Goal: Task Accomplishment & Management: Manage account settings

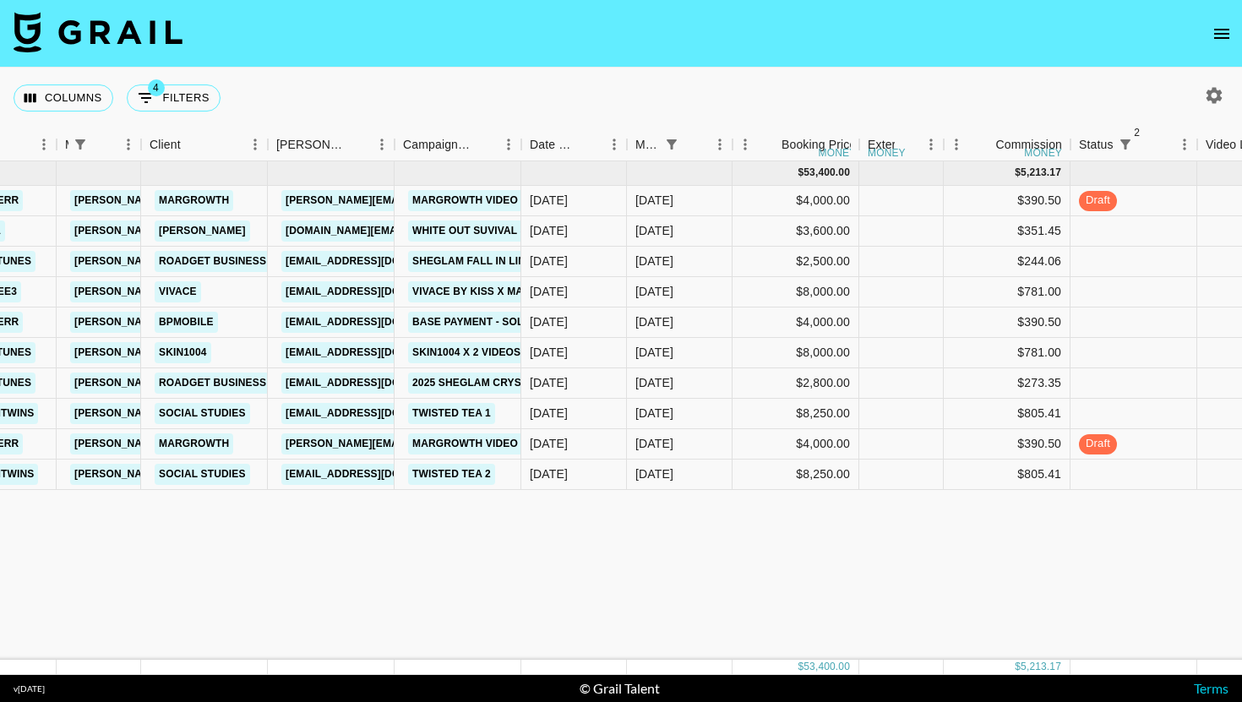
scroll to position [0, 1711]
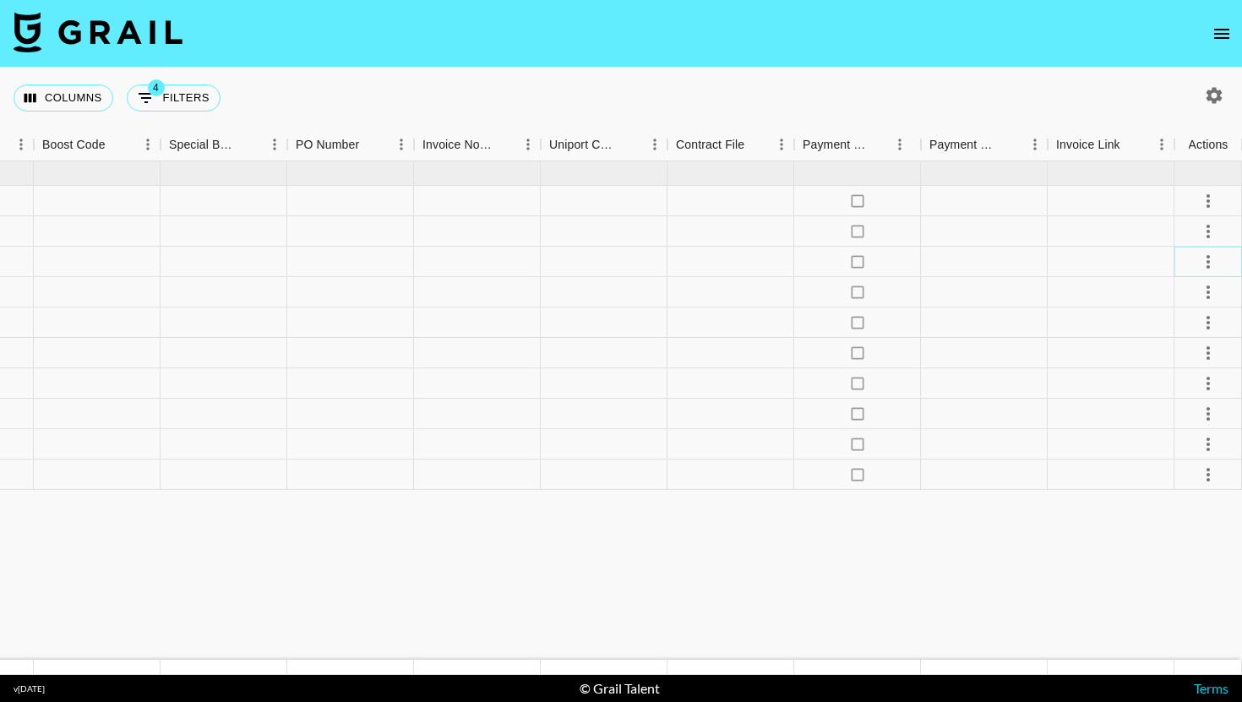
click at [1198, 257] on icon "select merge strategy" at bounding box center [1208, 262] width 20 height 20
click at [1200, 338] on li "Decline" at bounding box center [1187, 329] width 110 height 30
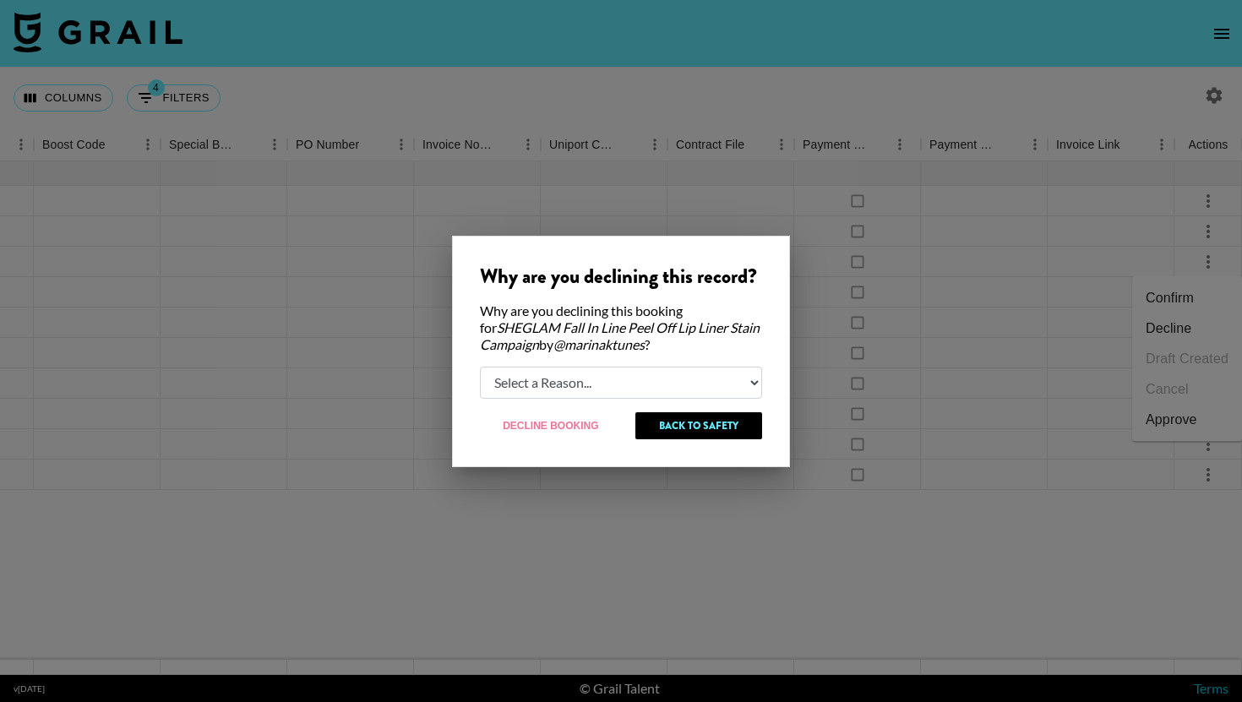
click at [569, 370] on select "Select a Reason... Relogging this deal due to a data issue The [PERSON_NAME] ca…" at bounding box center [621, 383] width 282 height 32
click at [549, 402] on div "Why are you declining this record? Why are you declining this booking for SHEGL…" at bounding box center [621, 352] width 338 height 232
click at [693, 392] on select "Select a Reason... Relogging this deal due to a data issue The [PERSON_NAME] ca…" at bounding box center [621, 383] width 282 height 32
click at [595, 390] on select "Select a Reason... Relogging this deal due to a data issue The [PERSON_NAME] ca…" at bounding box center [621, 383] width 282 height 32
select select "creator_decline"
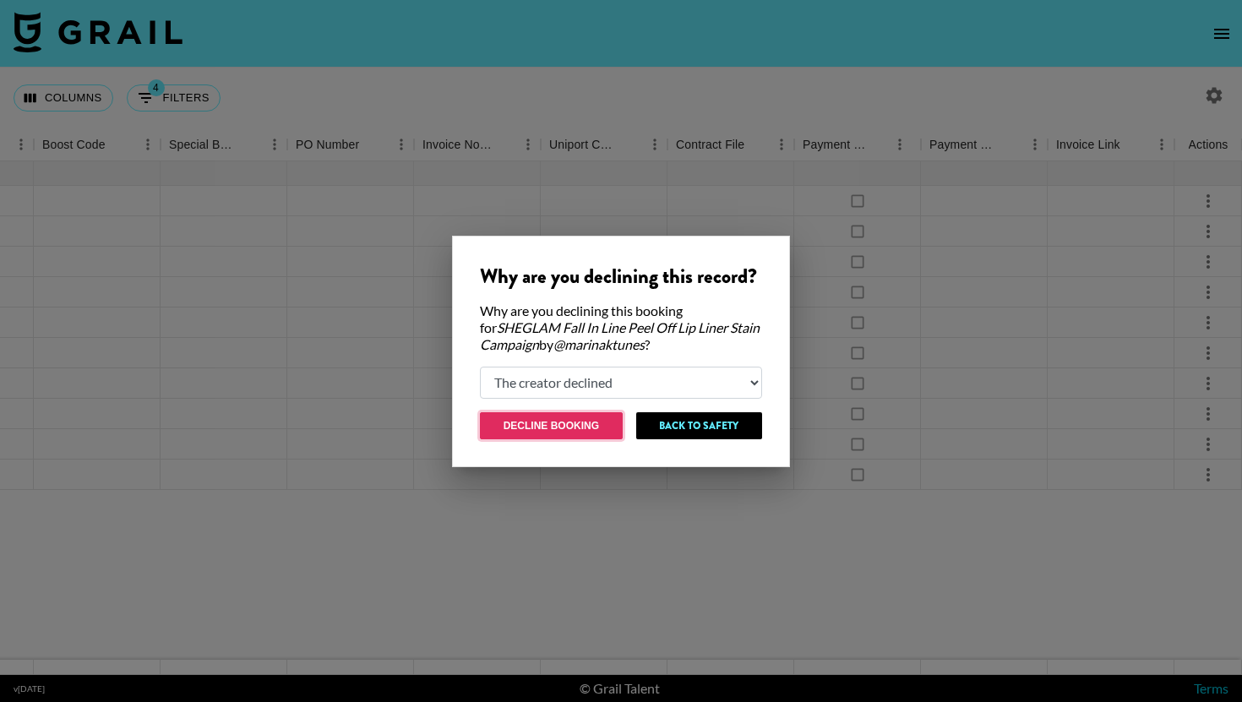
click at [581, 434] on button "Decline Booking" at bounding box center [551, 425] width 143 height 27
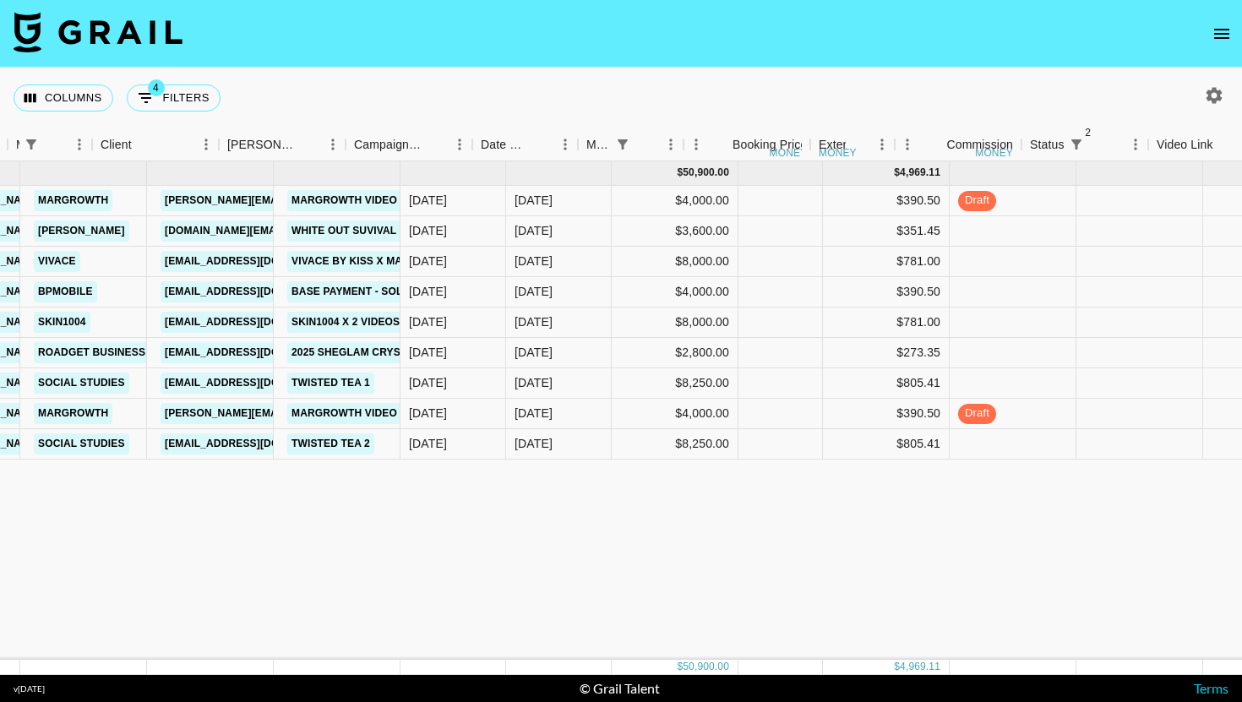
scroll to position [0, 401]
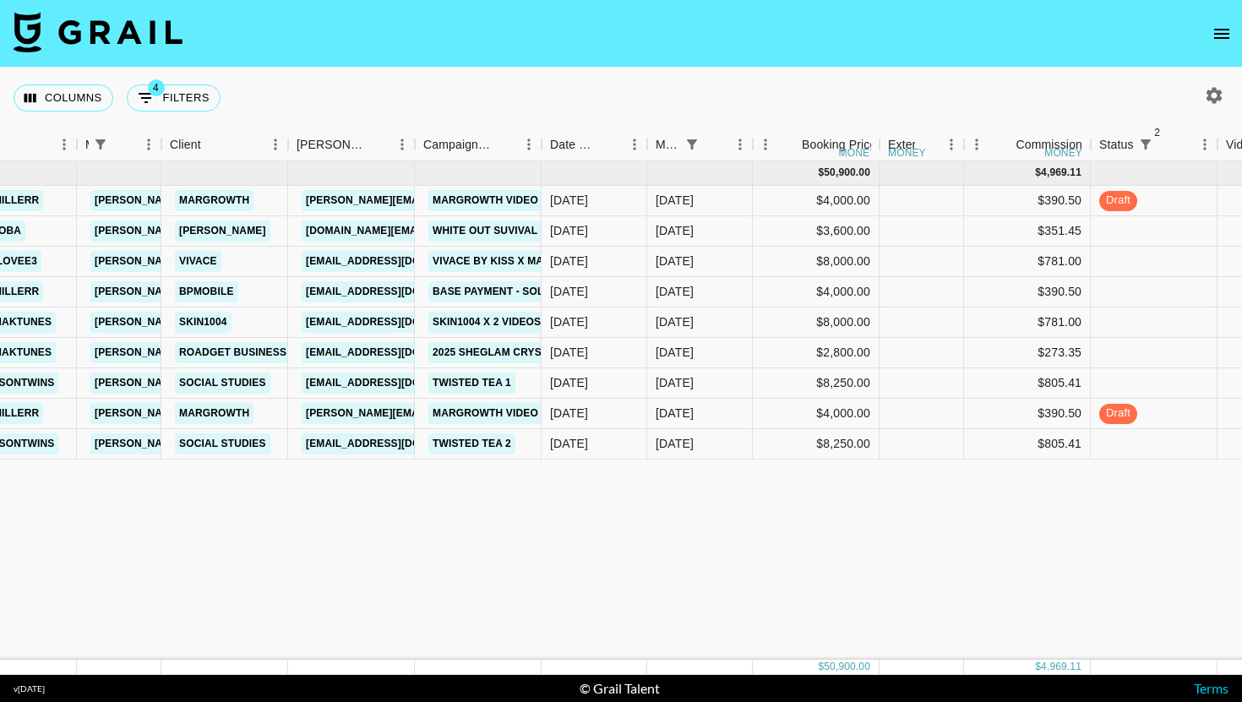
click at [190, 117] on div "Columns 4 Filters + Booking" at bounding box center [121, 98] width 214 height 61
click at [195, 105] on button "4 Filters" at bounding box center [174, 98] width 94 height 27
select select "managerIds"
select select "status"
select select "not"
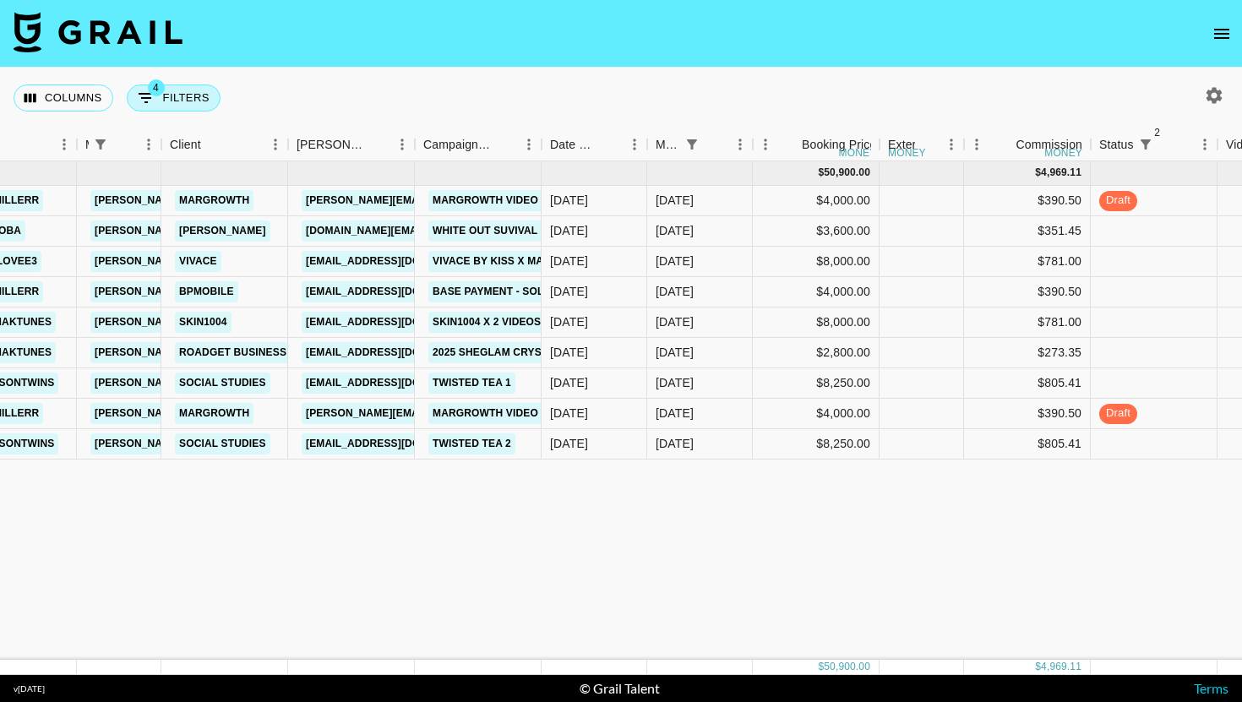
select select "declined"
select select "status"
select select "not"
select select "cancelled"
select select "monthDue2"
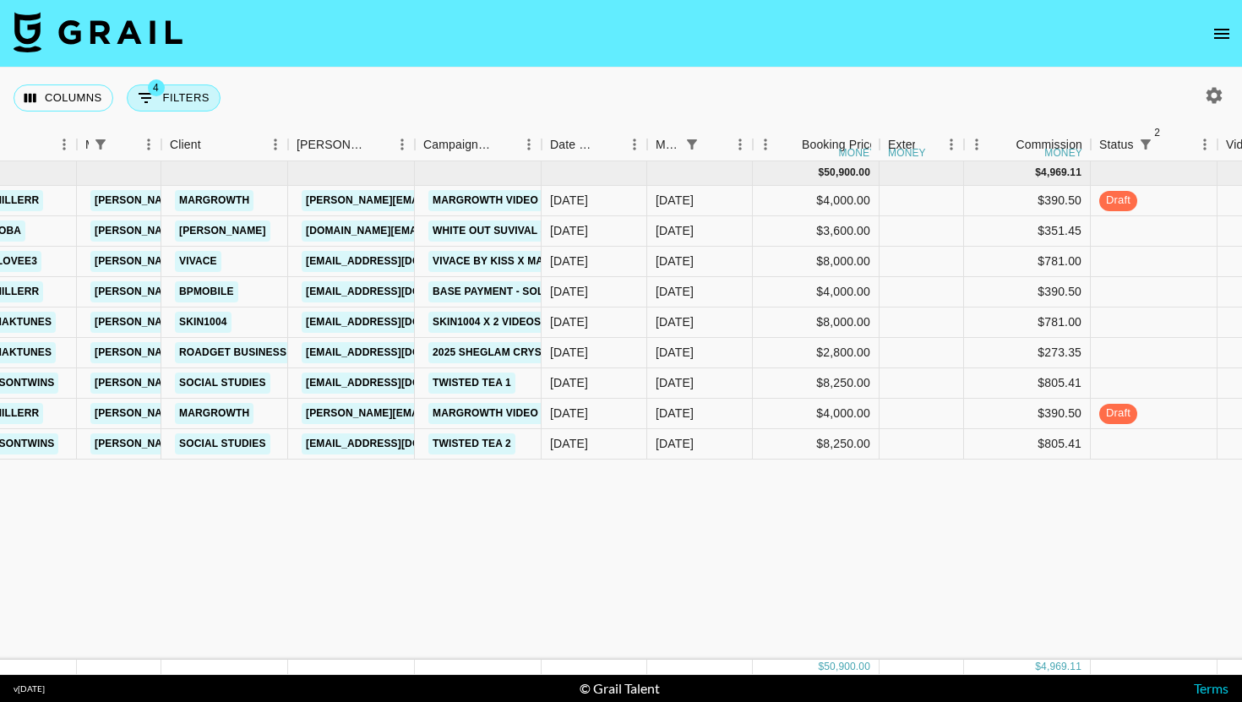
select select "[DATE]"
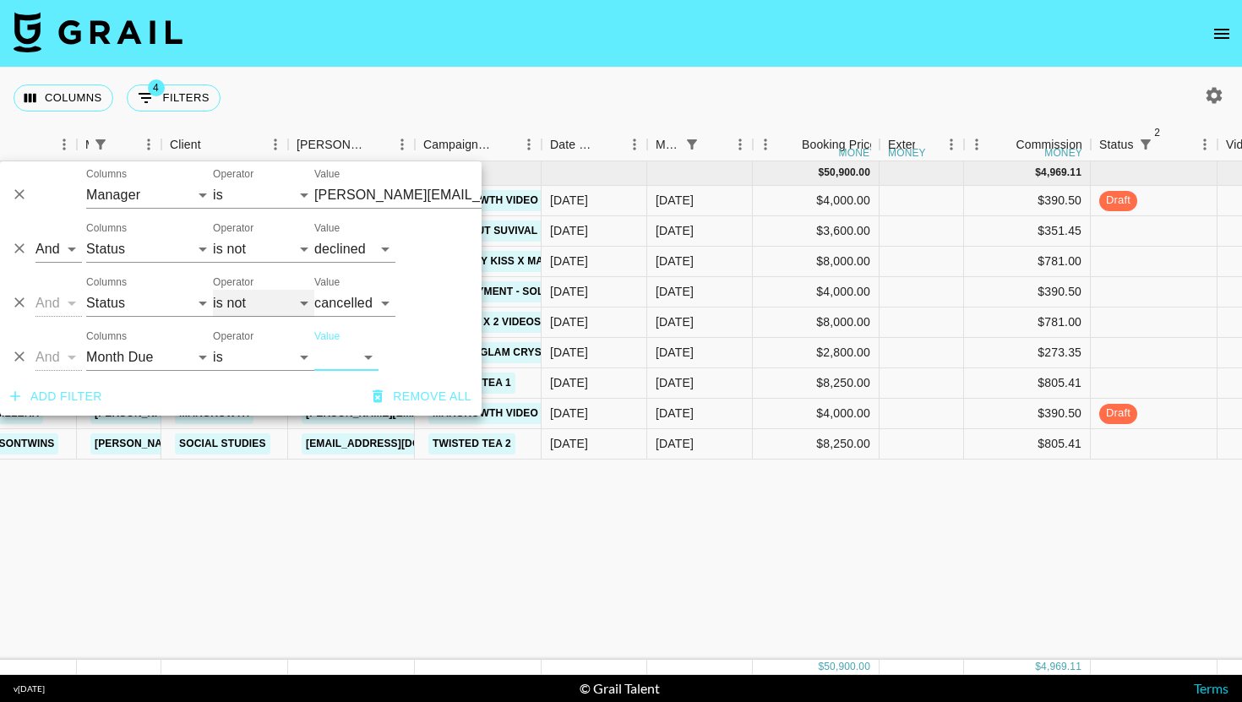
click at [275, 298] on select "is is not is any of is not any of" at bounding box center [263, 303] width 101 height 27
click at [269, 243] on select "is is not is any of is not any of" at bounding box center [263, 249] width 101 height 27
select select "is"
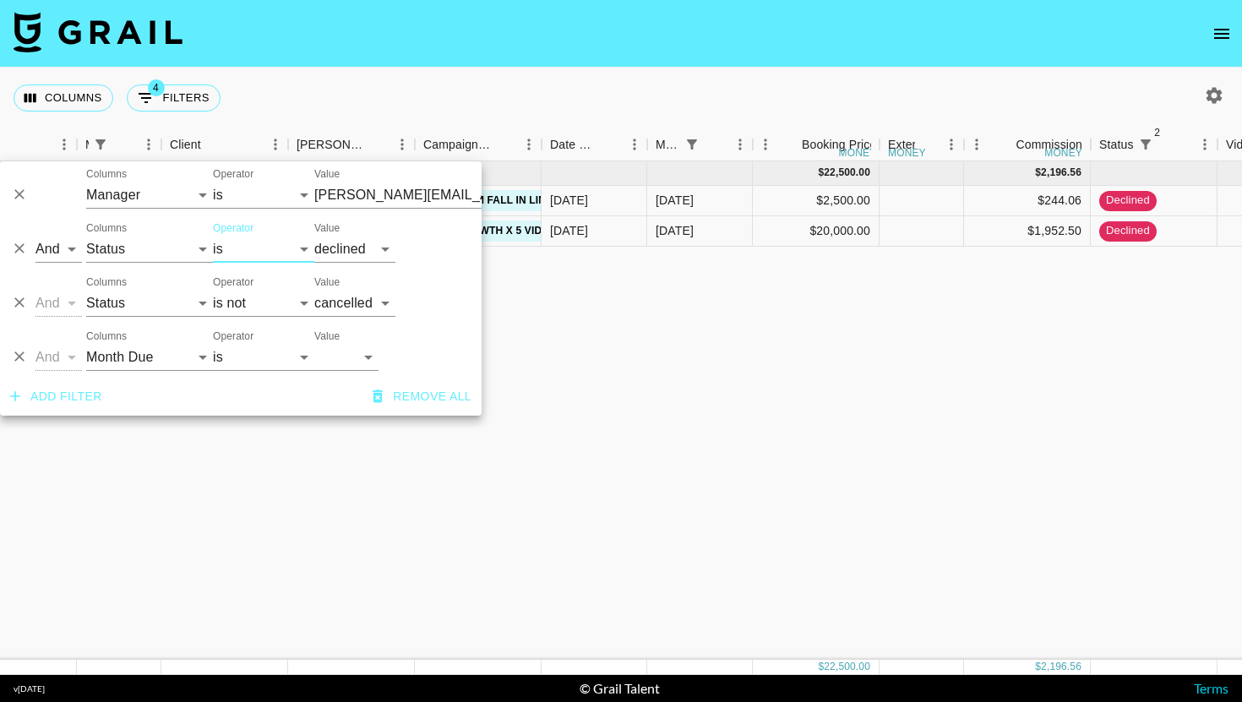
click at [707, 356] on div "[DATE] ( 2 ) $ 22,500.00 $ 2,196.56 recvtFJY6RCCDYU1a marinaktunes [EMAIL_ADDRE…" at bounding box center [1076, 410] width 2954 height 499
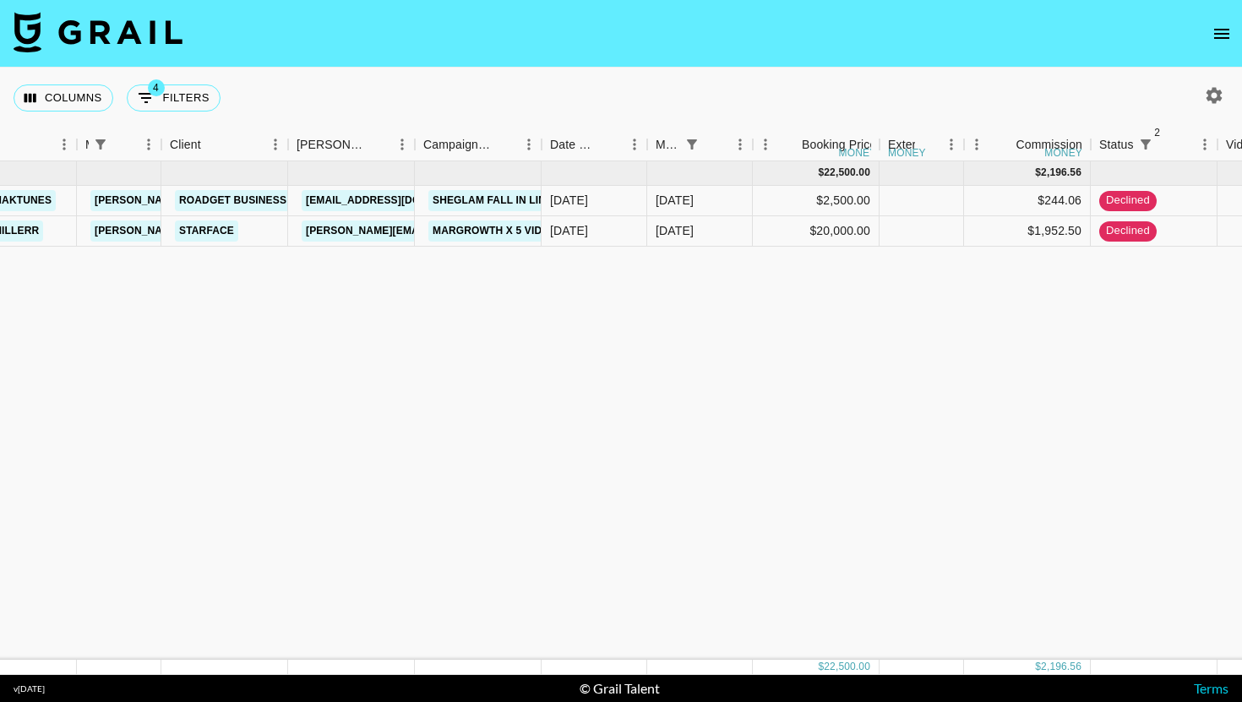
click at [168, 75] on div "Columns 4 Filters + Booking" at bounding box center [121, 98] width 214 height 61
click at [168, 77] on div "Columns 4 Filters + Booking" at bounding box center [121, 98] width 214 height 61
click at [168, 79] on div "Columns 4 Filters + Booking" at bounding box center [121, 98] width 214 height 61
click at [164, 97] on button "4 Filters" at bounding box center [174, 98] width 94 height 27
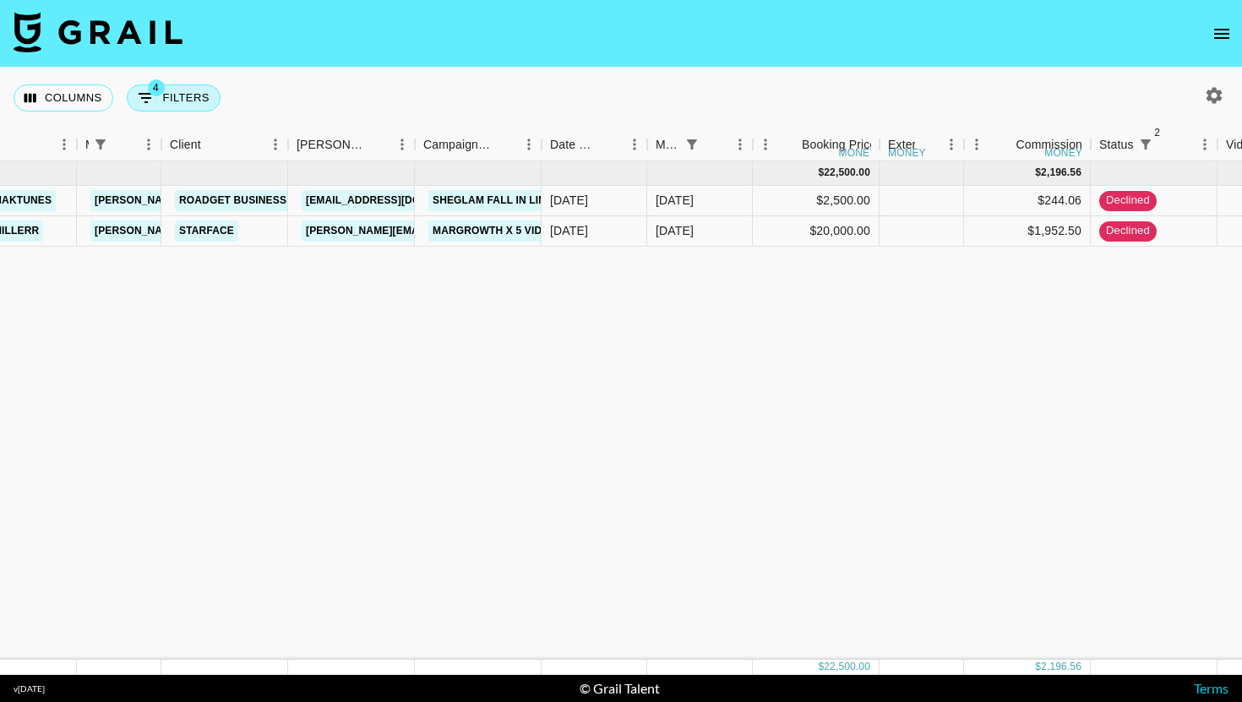
select select "managerIds"
select select "status"
select select "declined"
select select "status"
select select "not"
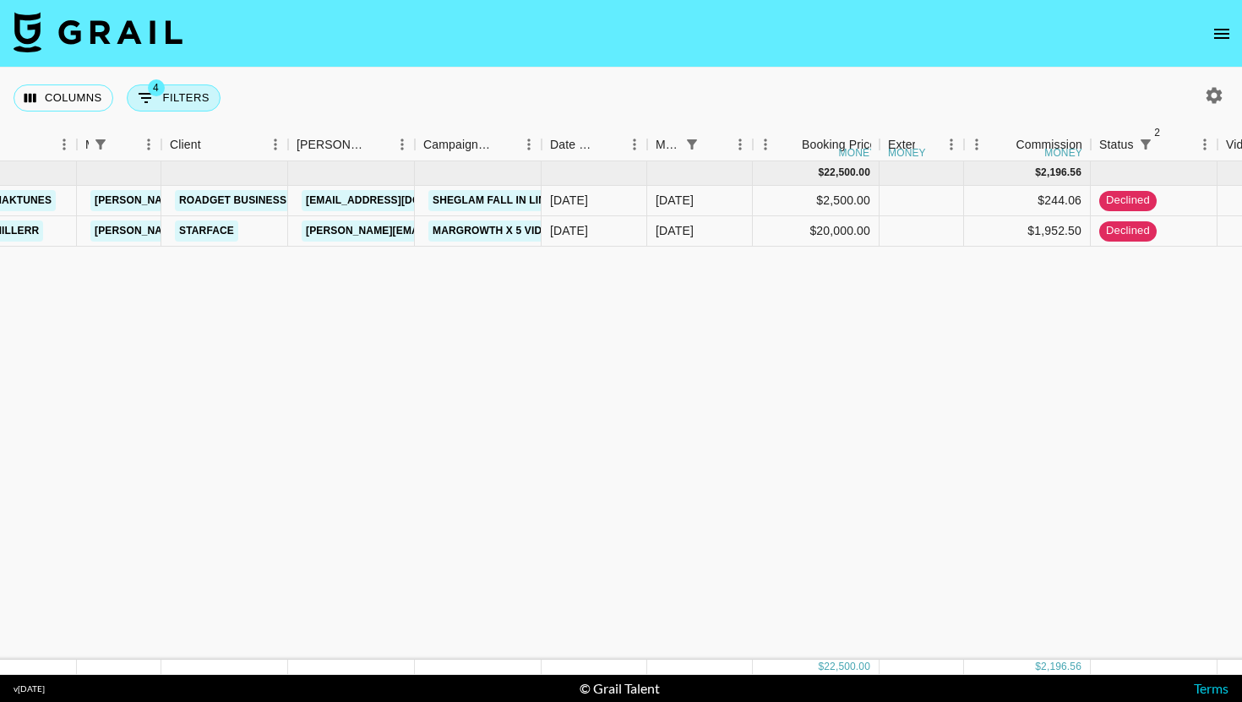
select select "cancelled"
select select "monthDue2"
select select "[DATE]"
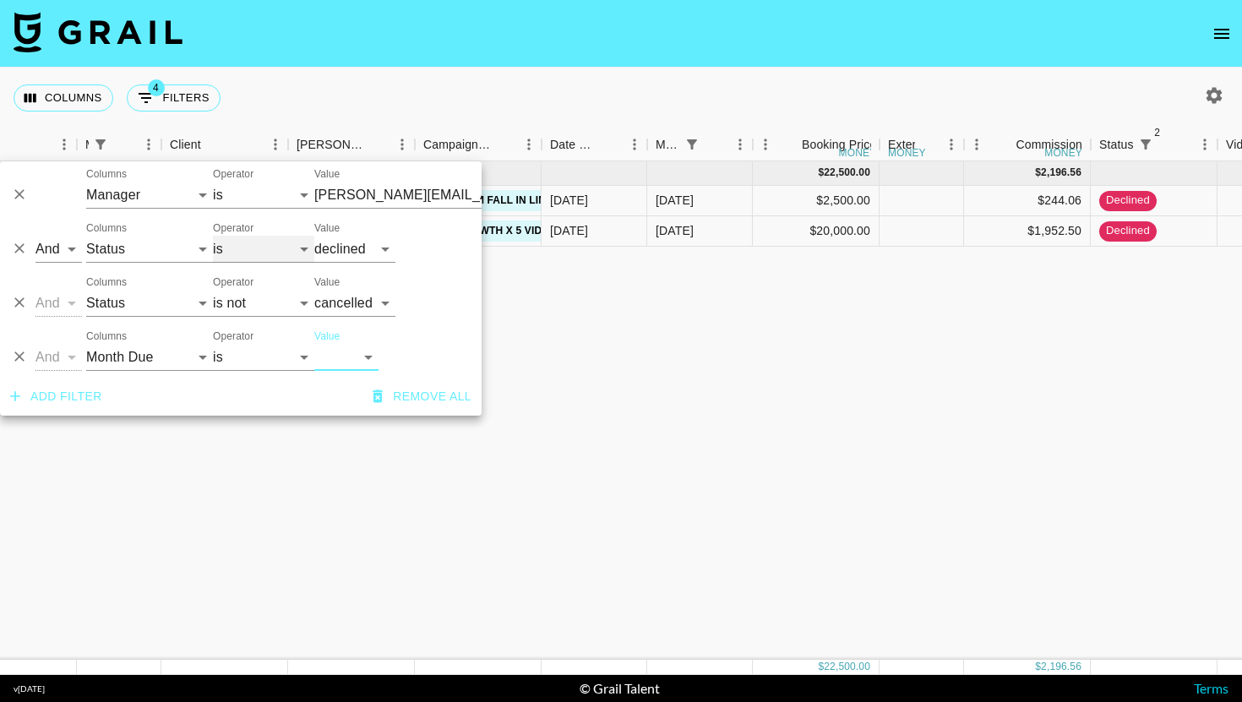
click at [237, 246] on select "is is not is any of is not any of" at bounding box center [263, 249] width 101 height 27
select select "not"
click at [246, 312] on select "is is not is any of is not any of" at bounding box center [263, 303] width 101 height 27
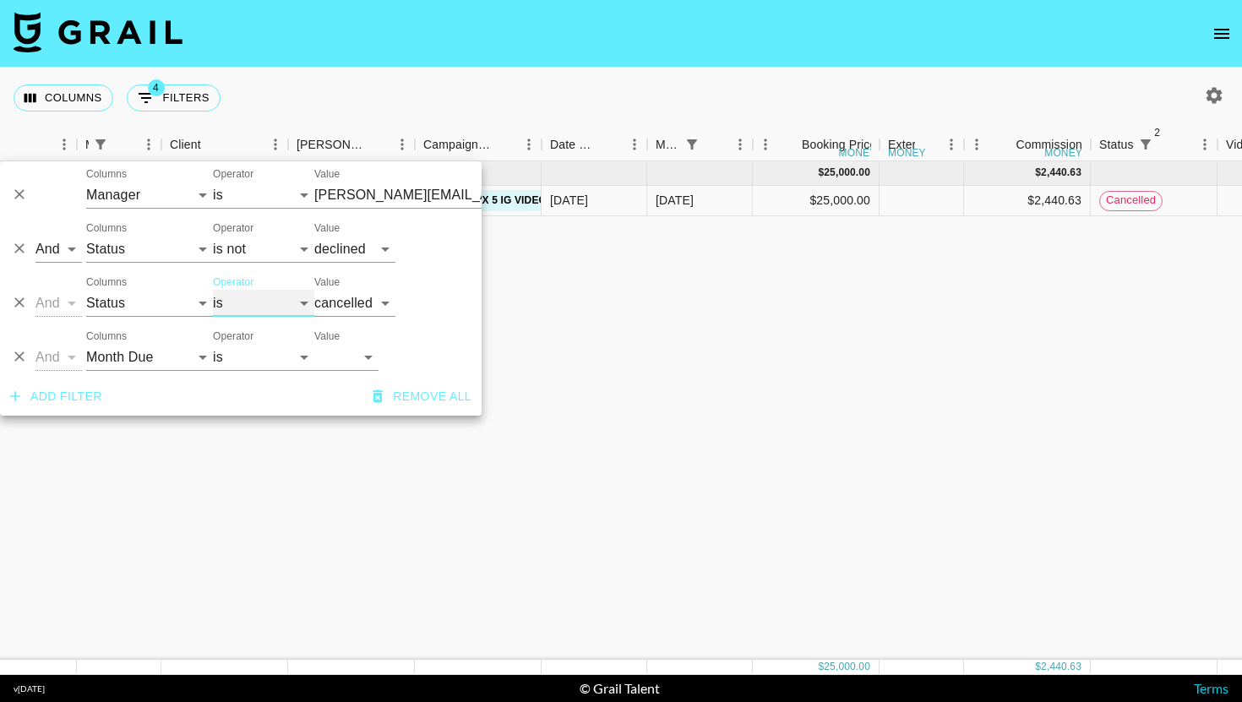
click at [272, 295] on select "is is not is any of is not any of" at bounding box center [263, 303] width 101 height 27
select select "not"
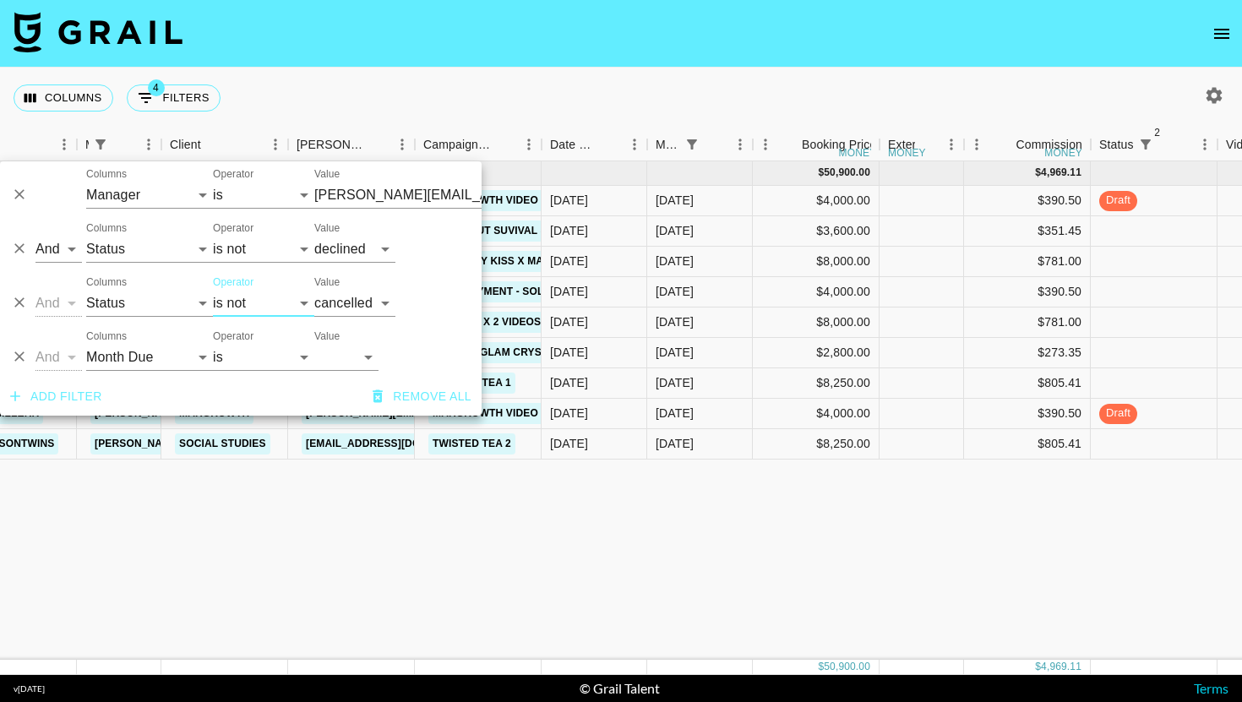
click at [702, 72] on div "Columns 4 Filters + Booking" at bounding box center [621, 98] width 1242 height 61
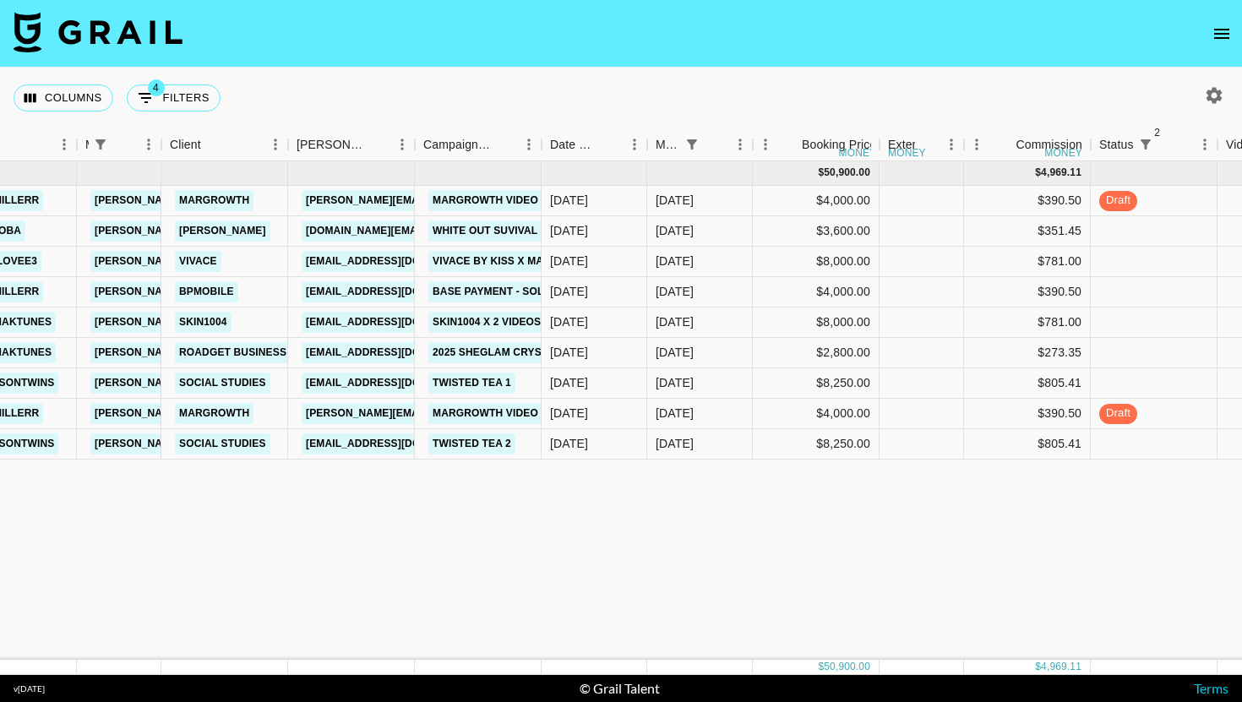
scroll to position [0, 381]
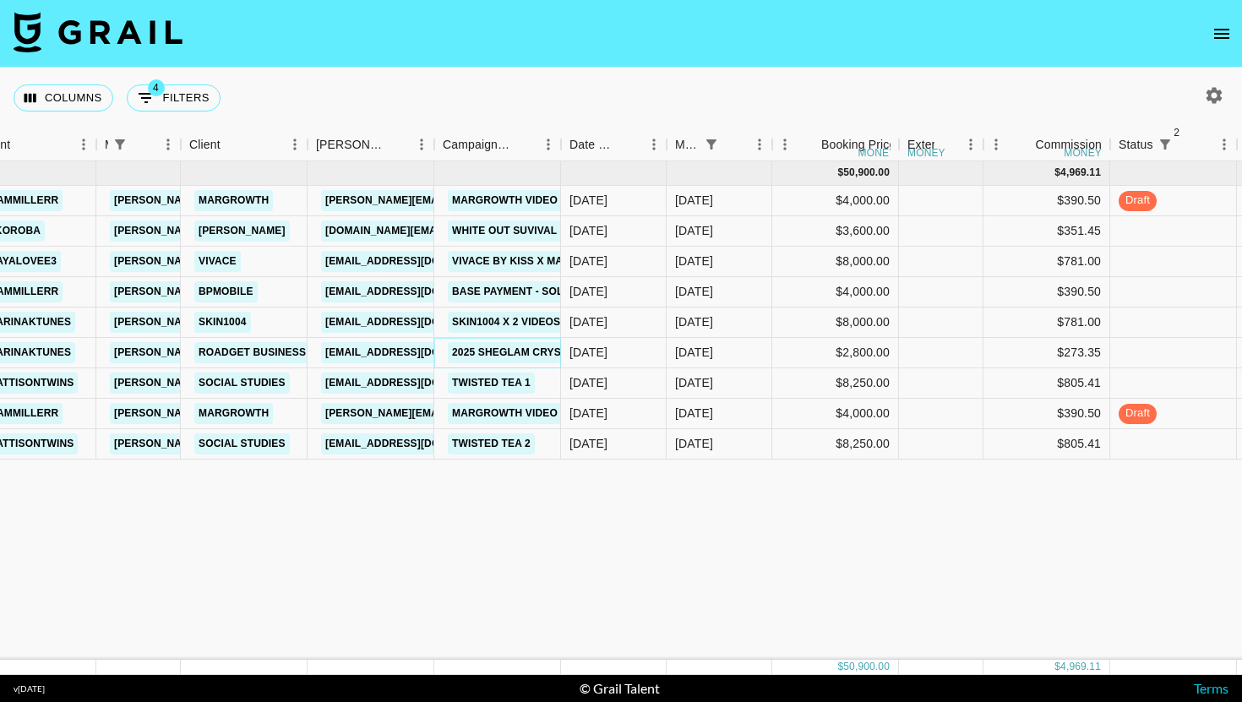
click at [544, 347] on link "2025 SHEGLAM Crystal Jelly Glaze Stick NEW SHEADES Campaign!" at bounding box center [640, 352] width 385 height 21
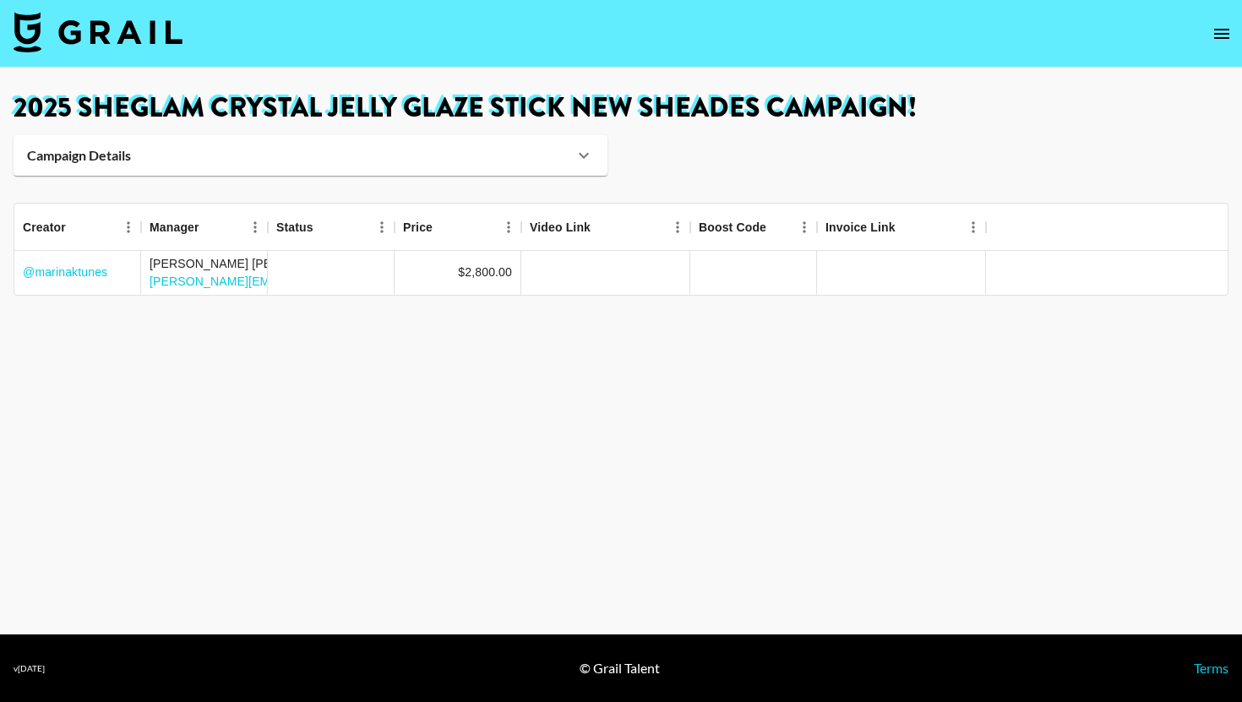
click at [178, 25] on img at bounding box center [98, 32] width 169 height 41
